Goal: Information Seeking & Learning: Learn about a topic

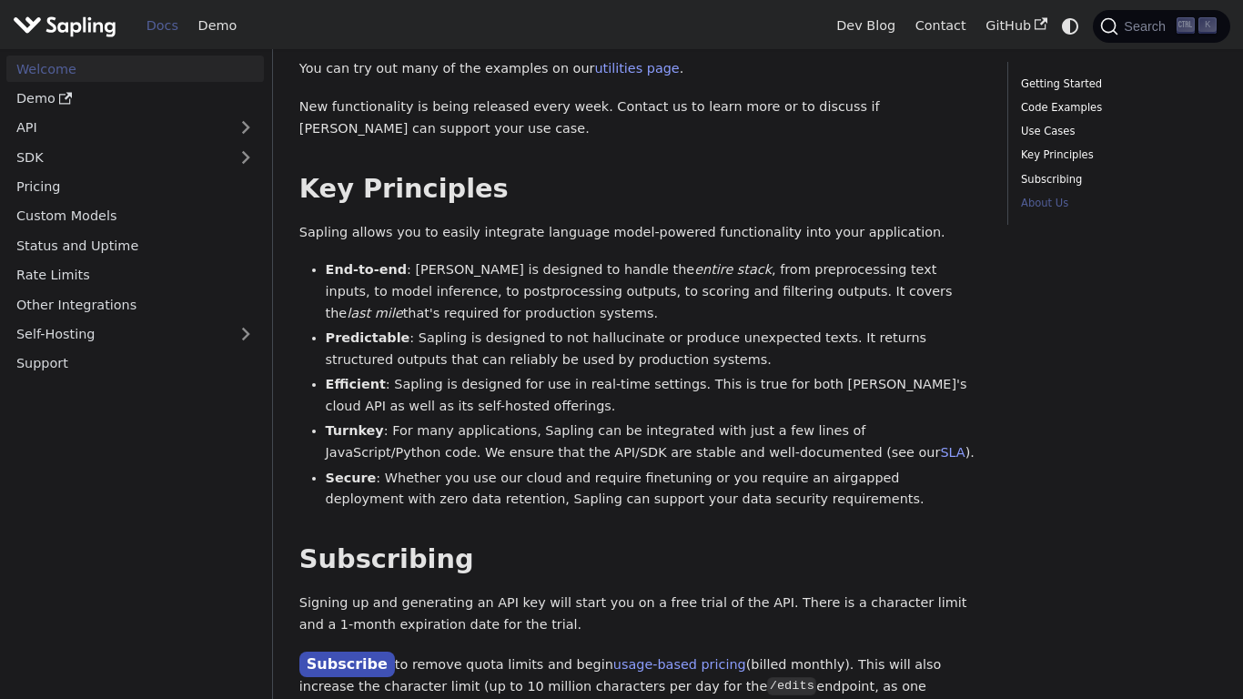
scroll to position [1554, 0]
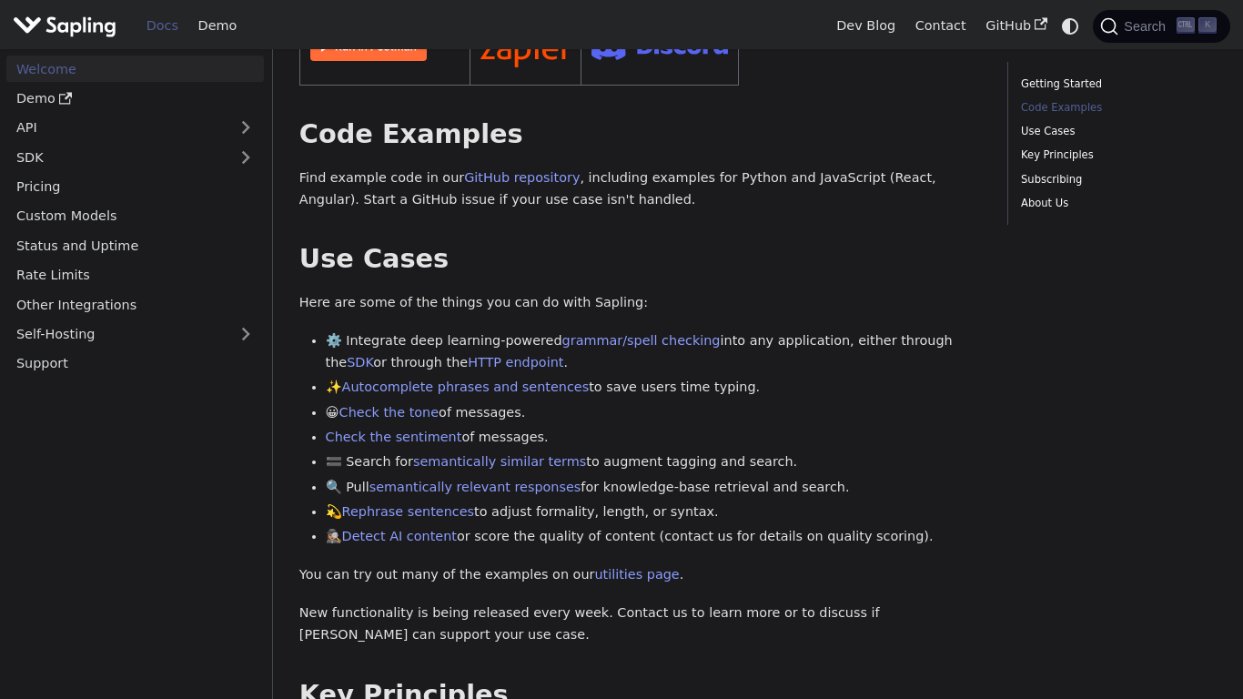
scroll to position [1554, 0]
